Goal: Task Accomplishment & Management: Use online tool/utility

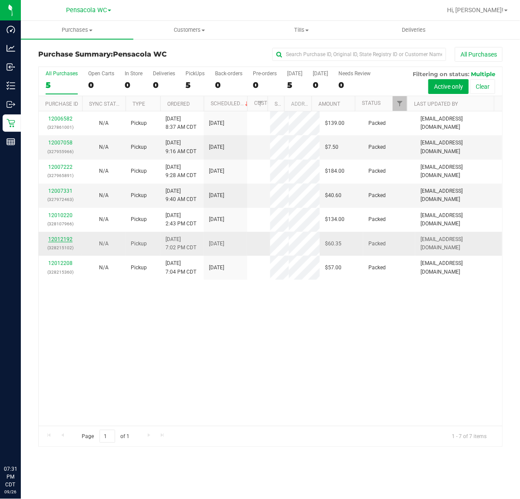
click at [60, 242] on link "12012192" at bounding box center [60, 239] width 24 height 6
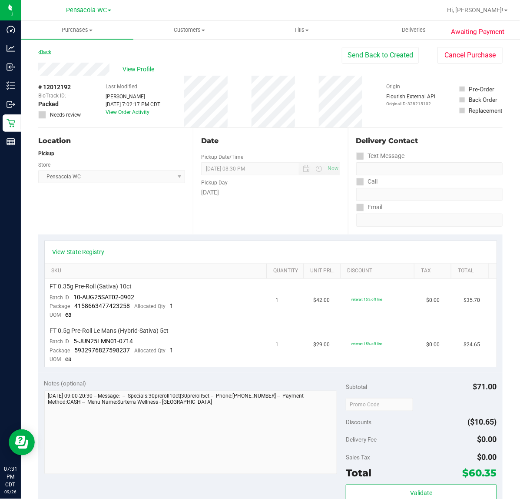
click at [46, 52] on link "Back" at bounding box center [44, 52] width 13 height 6
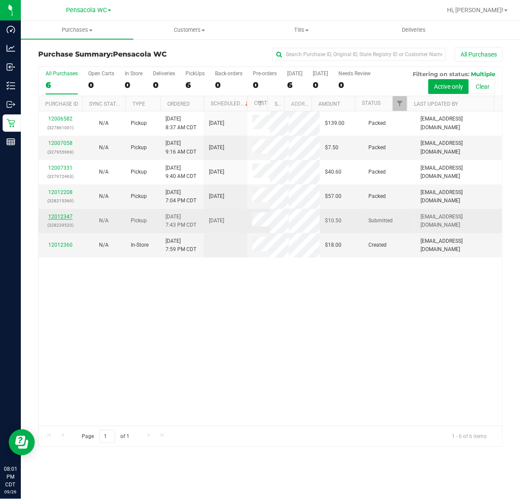
click at [62, 218] on link "12012347" at bounding box center [60, 216] width 24 height 6
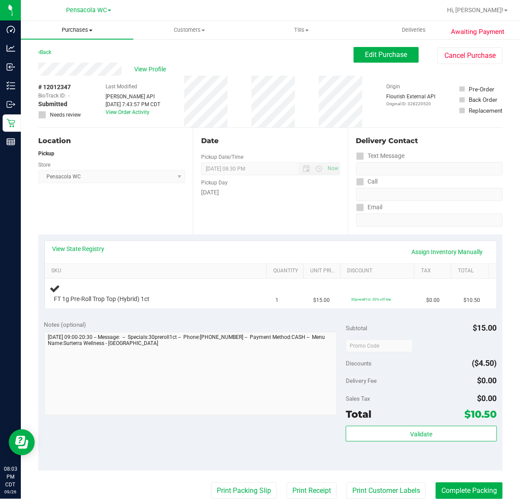
click at [38, 36] on uib-tab-heading "Purchases Summary of purchases Fulfillment All purchases" at bounding box center [77, 30] width 113 height 18
click at [210, 59] on div "Back Edit Purchase Cancel Purchase" at bounding box center [270, 55] width 465 height 16
click at [47, 52] on link "Back" at bounding box center [44, 52] width 13 height 6
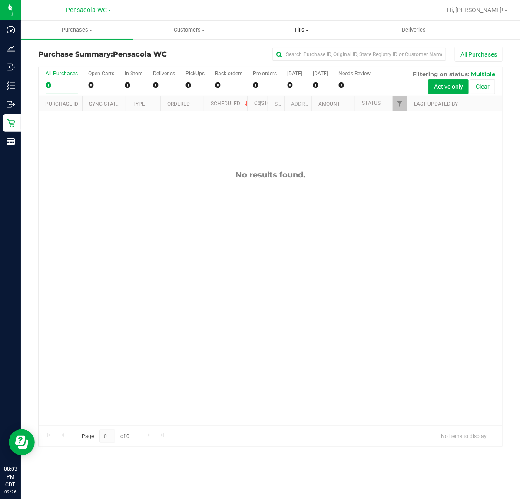
click at [300, 29] on span "Tills" at bounding box center [302, 30] width 112 height 8
click at [292, 51] on span "Manage tills" at bounding box center [275, 52] width 59 height 7
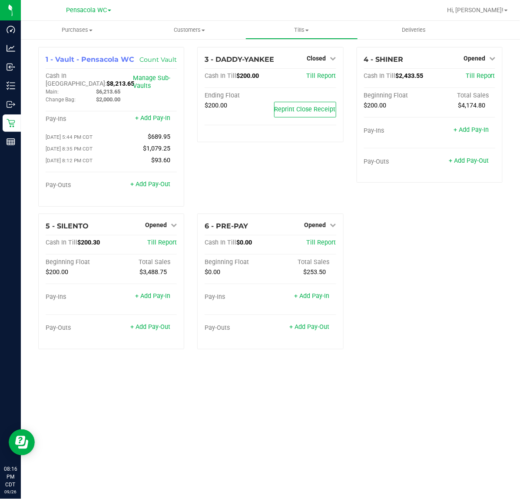
click at [429, 278] on div "1 - Vault - Pensacola WC Count Vault Cash In Vault: $8,213.65 Main: $6,213.65 C…" at bounding box center [271, 201] width 478 height 309
click at [464, 162] on link "+ Add Pay-Out" at bounding box center [469, 160] width 40 height 7
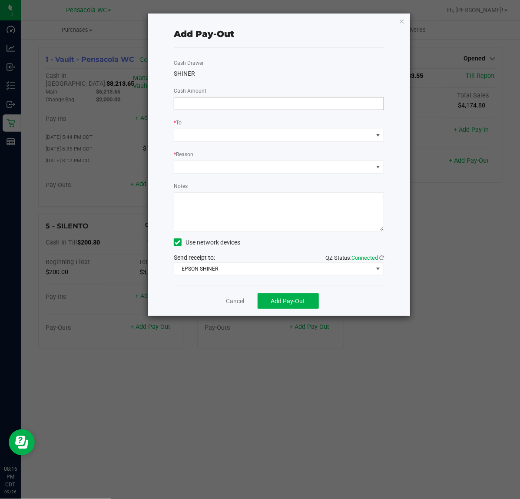
click at [241, 106] on input at bounding box center [279, 103] width 210 height 12
click at [229, 132] on span at bounding box center [273, 135] width 199 height 12
type input "$2,230.00"
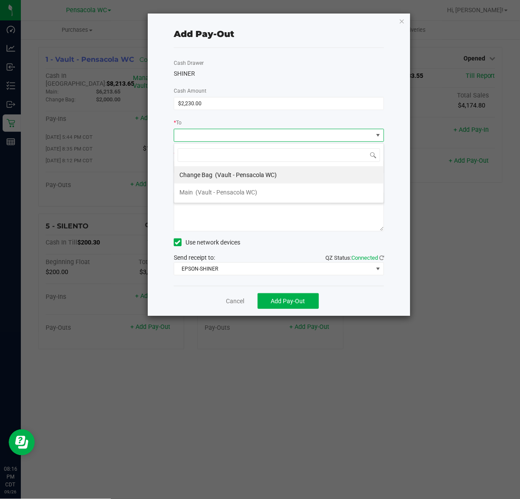
scroll to position [13, 210]
click at [227, 190] on span "(Vault - Pensacola WC)" at bounding box center [227, 192] width 62 height 7
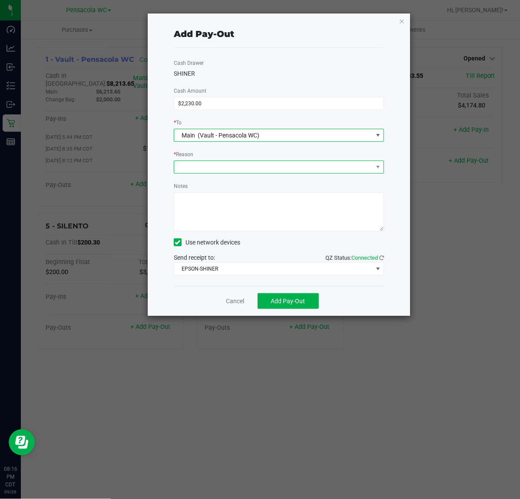
click at [226, 170] on span at bounding box center [273, 167] width 199 height 12
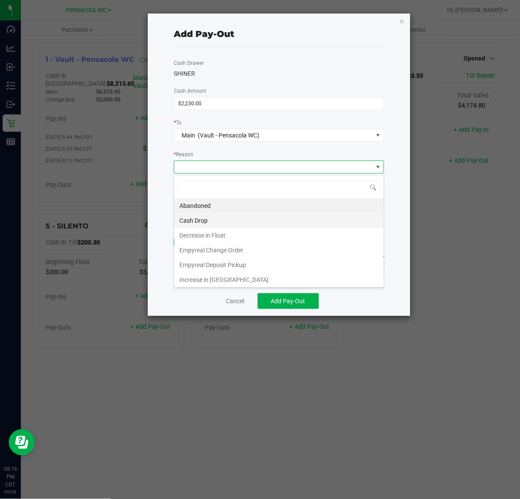
click at [214, 219] on li "Cash Drop" at bounding box center [279, 220] width 210 height 15
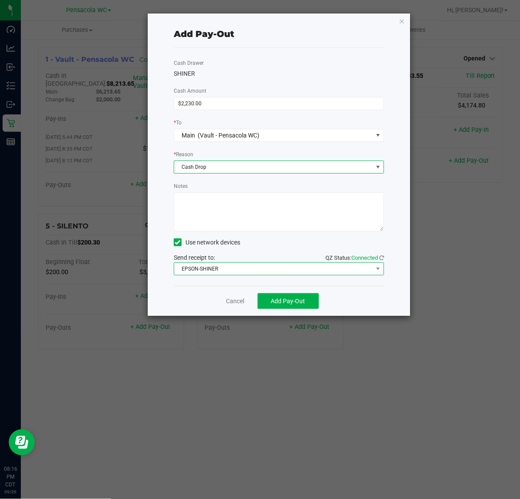
click at [263, 268] on span "EPSON-SHINER" at bounding box center [273, 269] width 199 height 12
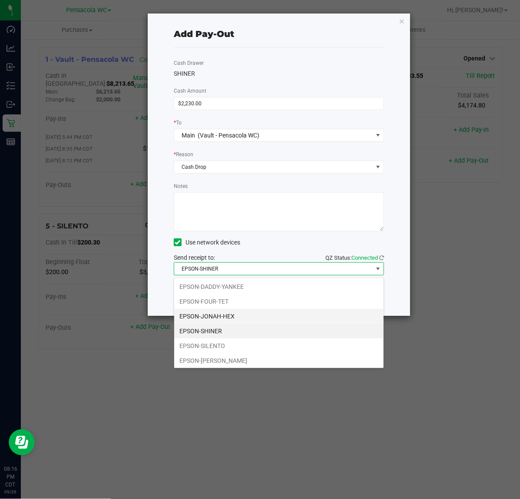
click at [240, 315] on li "EPSON-JONAH-HEX" at bounding box center [279, 316] width 210 height 15
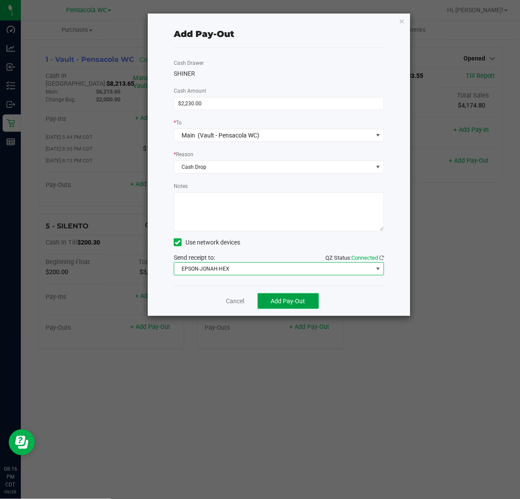
click at [307, 306] on button "Add Pay-Out" at bounding box center [288, 301] width 61 height 16
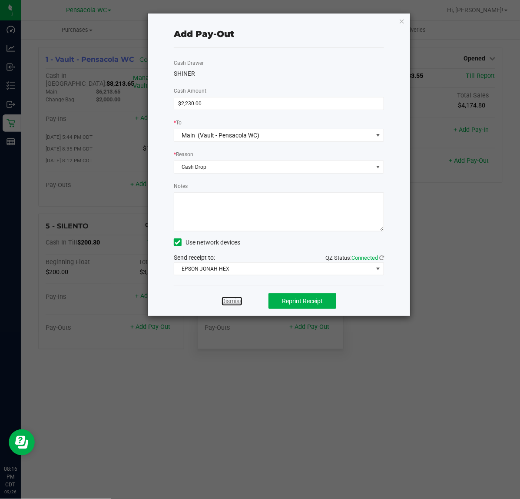
click at [237, 303] on link "Dismiss" at bounding box center [232, 301] width 21 height 9
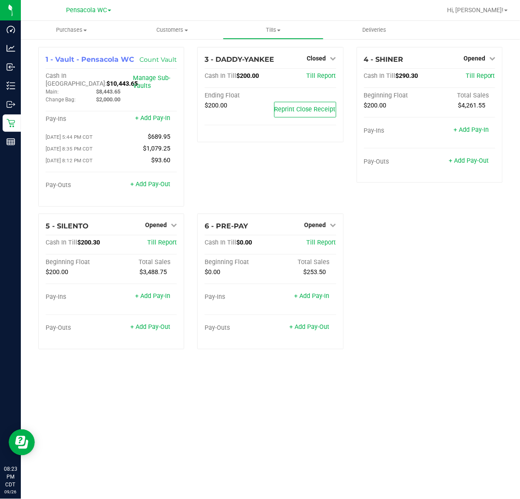
click at [400, 374] on div "Purchases Summary of purchases Fulfillment All purchases Customers All customer…" at bounding box center [271, 260] width 500 height 478
